Goal: Register for event/course

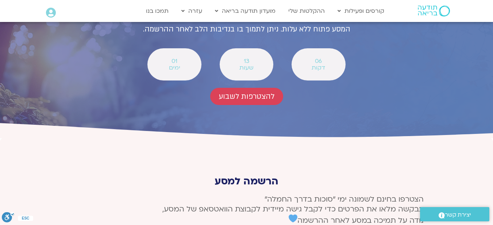
scroll to position [2683, 0]
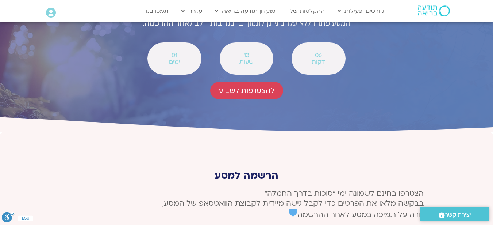
type input "[PERSON_NAME]"
type input "[EMAIL_ADDRESS][DOMAIN_NAME]"
type input "0559124684"
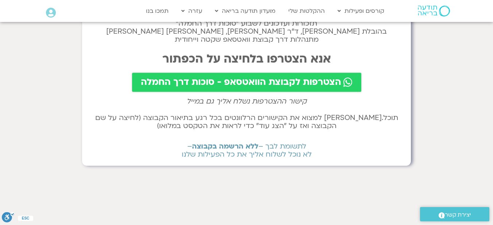
scroll to position [68, 0]
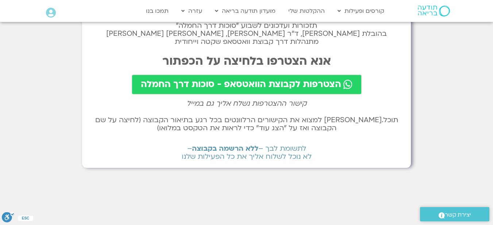
click at [262, 81] on span "הצטרפות לקבוצת הוואטסאפ - סוכות דרך החמלה" at bounding box center [241, 84] width 200 height 10
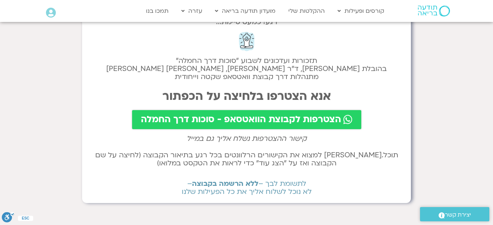
scroll to position [0, 0]
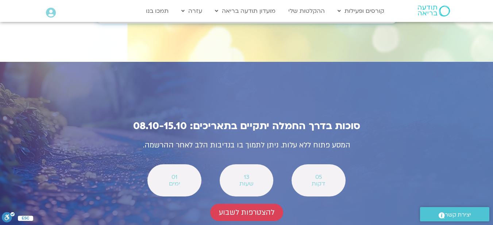
scroll to position [2567, 0]
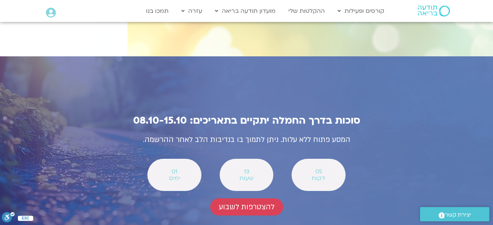
drag, startPoint x: 498, startPoint y: 16, endPoint x: 490, endPoint y: 185, distance: 170.0
drag, startPoint x: 490, startPoint y: 185, endPoint x: 490, endPoint y: 202, distance: 16.1
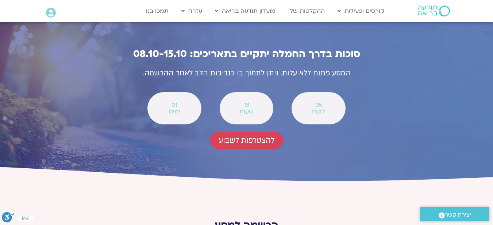
scroll to position [2628, 0]
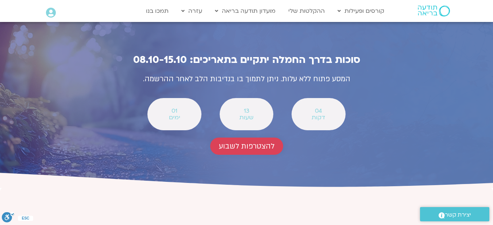
click at [248, 142] on span "להצטרפות לשבוע" at bounding box center [246, 146] width 55 height 8
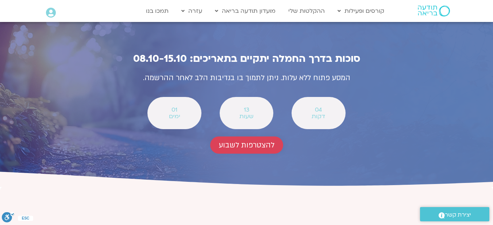
scroll to position [2689, 0]
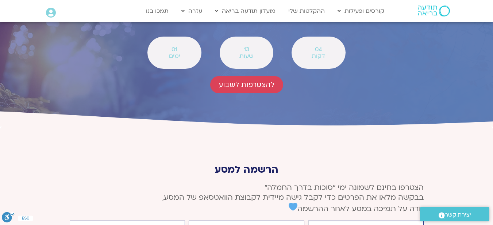
click at [402, 220] on input "firstname" at bounding box center [366, 228] width 116 height 16
type input "[PERSON_NAME]"
type input "[EMAIL_ADDRESS][DOMAIN_NAME]"
type input "0559124684"
